Goal: Task Accomplishment & Management: Manage account settings

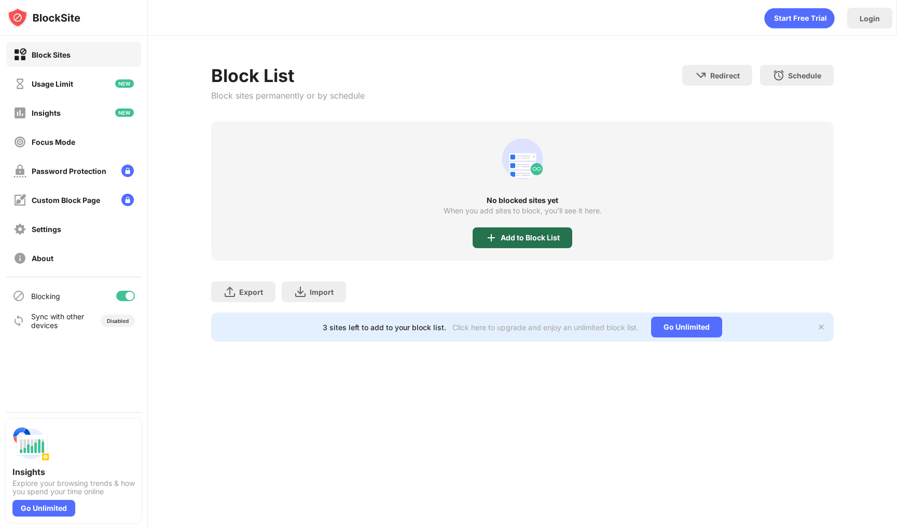
click at [545, 234] on div "Add to Block List" at bounding box center [530, 238] width 59 height 8
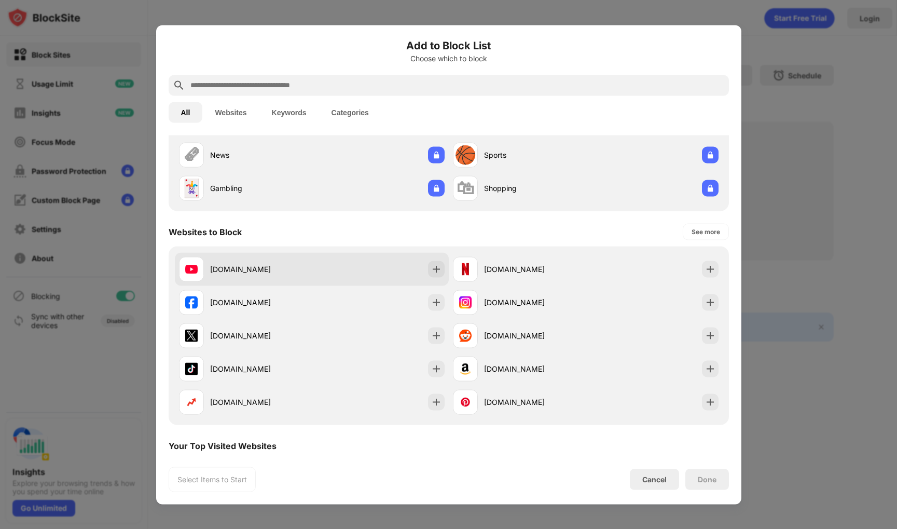
scroll to position [66, 0]
click at [246, 266] on div "youtube.com" at bounding box center [261, 268] width 102 height 11
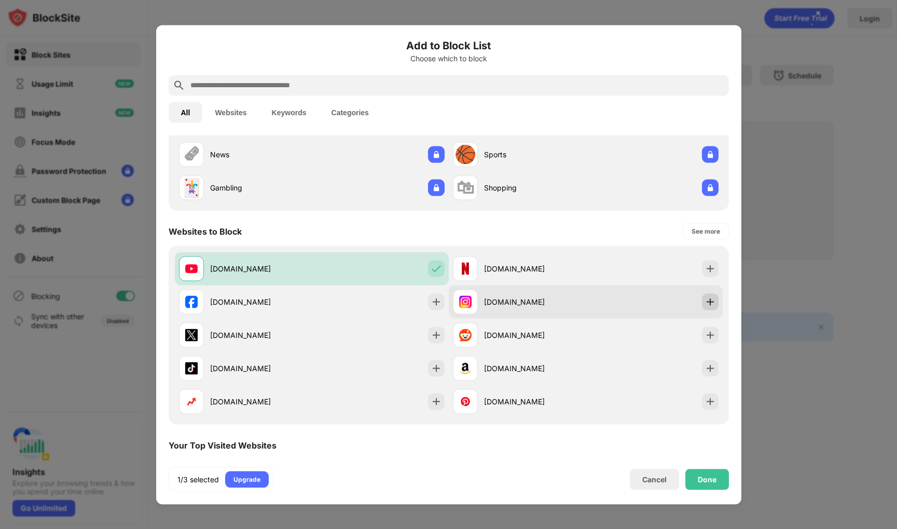
click at [712, 301] on img at bounding box center [710, 301] width 10 height 10
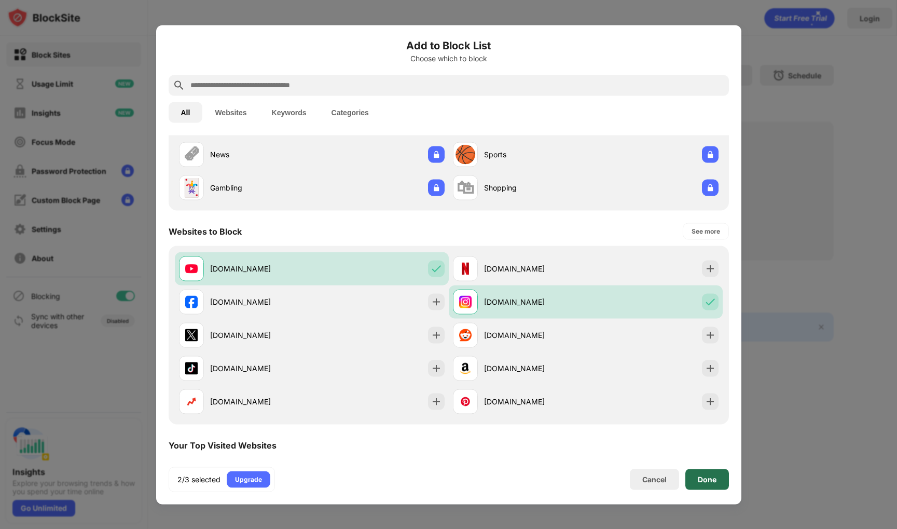
click at [714, 480] on div "Done" at bounding box center [707, 479] width 19 height 8
